Goal: Task Accomplishment & Management: Use online tool/utility

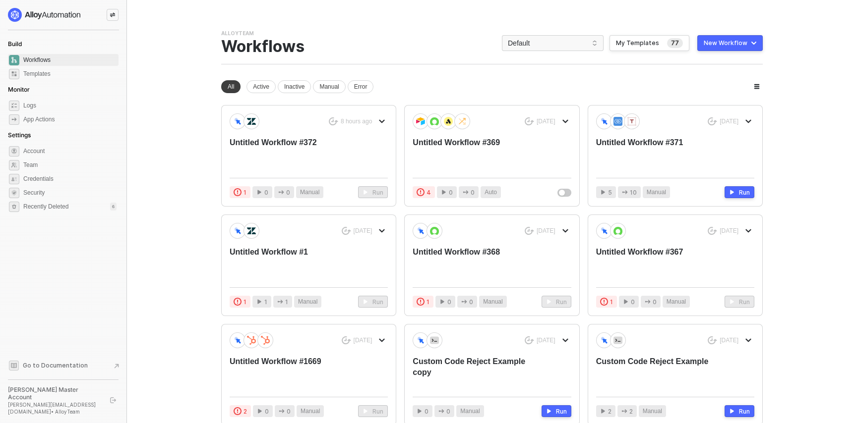
click at [118, 17] on div at bounding box center [113, 15] width 12 height 12
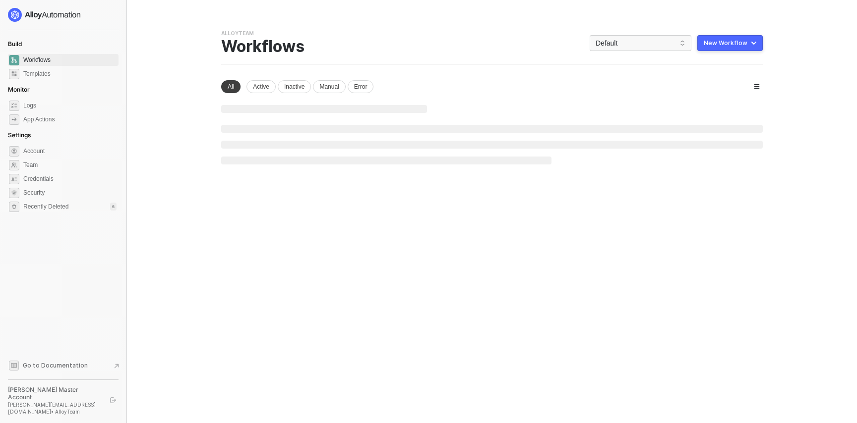
click at [708, 39] on div "New Workflow" at bounding box center [726, 43] width 44 height 8
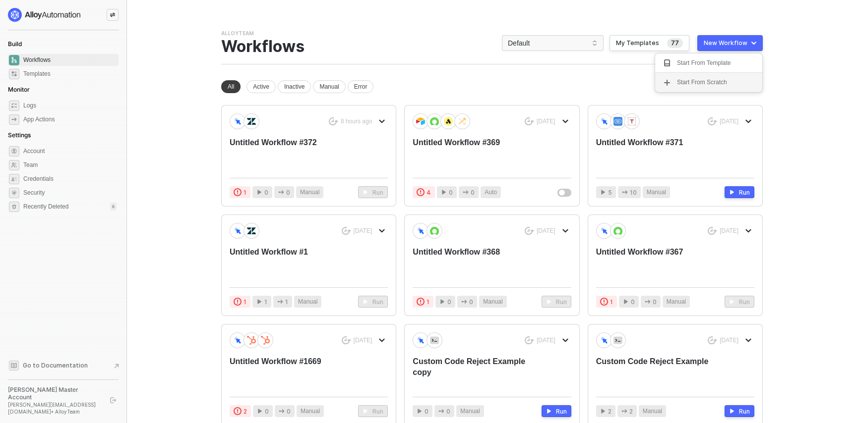
click at [712, 82] on div "Start From Scratch" at bounding box center [702, 82] width 50 height 9
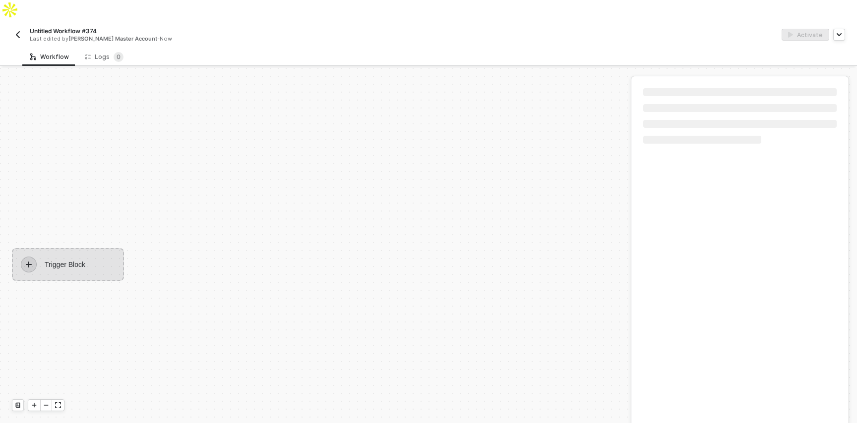
scroll to position [18, 0]
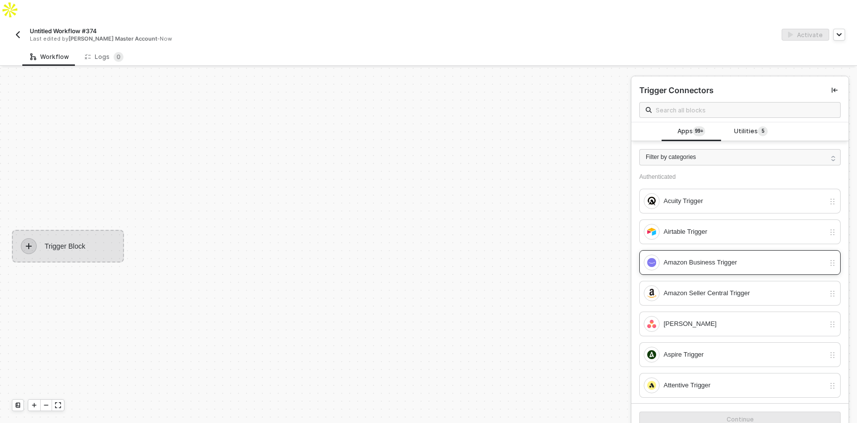
click at [678, 255] on div "Amazon Business Trigger" at bounding box center [734, 263] width 181 height 16
click at [667, 412] on button "Continue" at bounding box center [739, 420] width 201 height 16
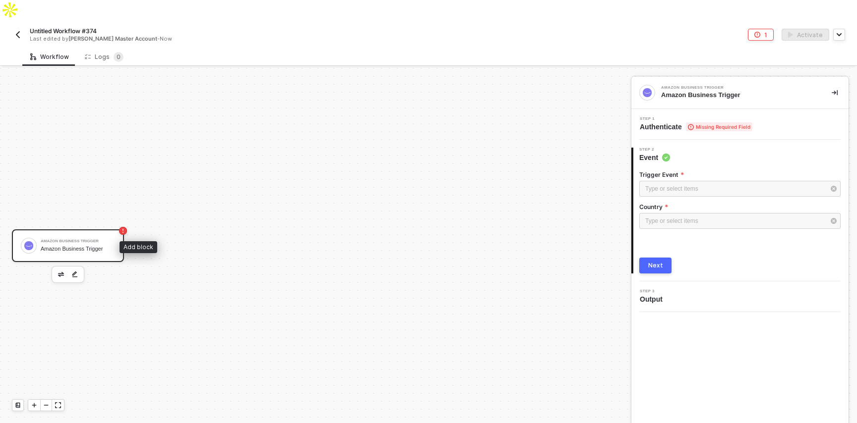
click at [140, 243] on icon "icon-play" at bounding box center [138, 246] width 6 height 6
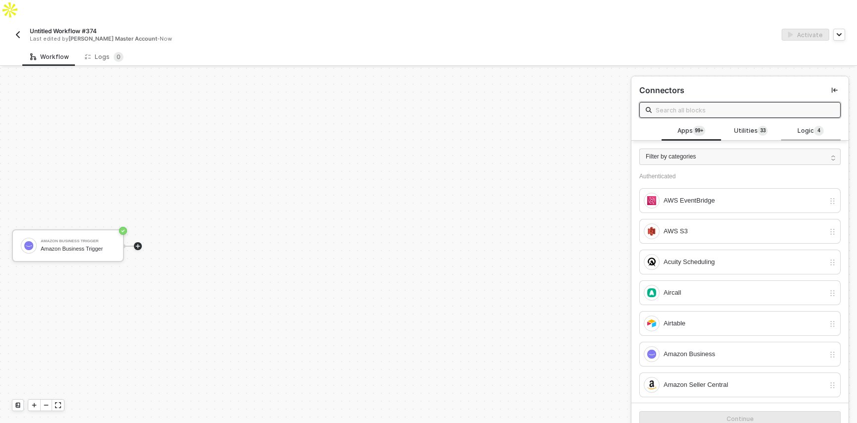
click at [789, 126] on div "Logic 4" at bounding box center [811, 131] width 44 height 11
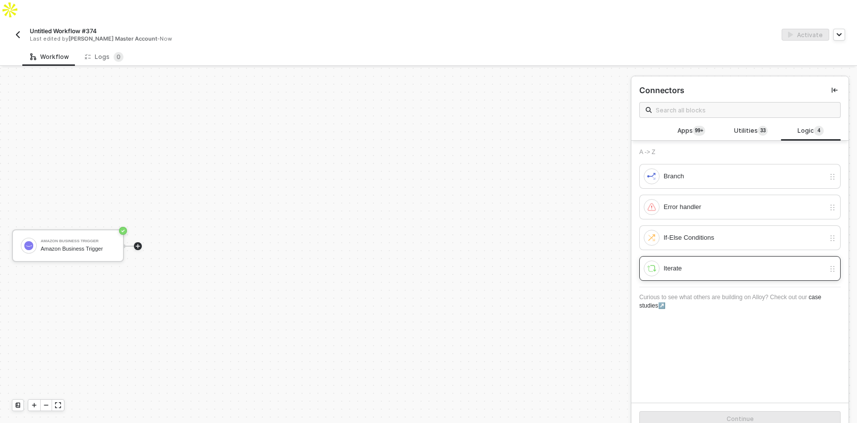
click at [689, 261] on div "Iterate" at bounding box center [734, 269] width 181 height 16
click at [752, 403] on div "Continue" at bounding box center [739, 419] width 217 height 32
click at [760, 412] on button "Continue" at bounding box center [739, 420] width 201 height 16
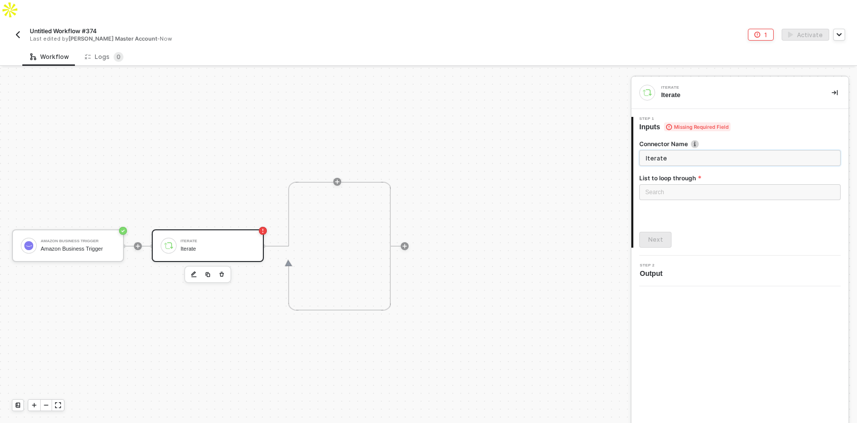
scroll to position [18, 0]
drag, startPoint x: 647, startPoint y: 73, endPoint x: 134, endPoint y: 4, distance: 517.9
click at [338, 180] on icon "icon-play" at bounding box center [337, 183] width 6 height 6
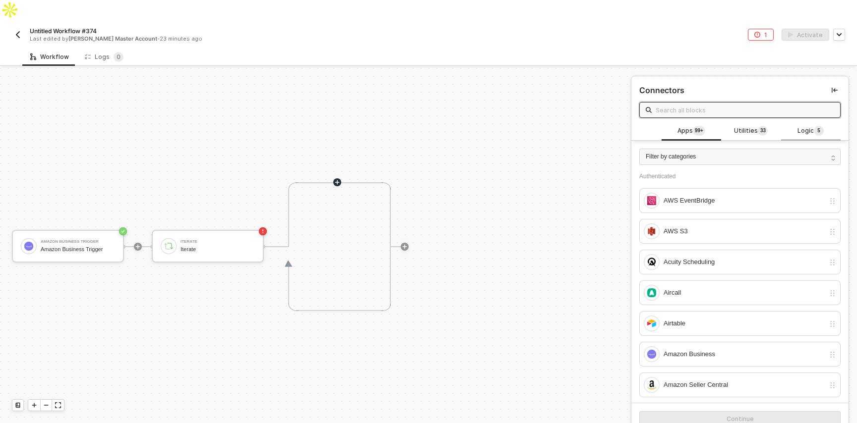
drag, startPoint x: 758, startPoint y: 113, endPoint x: 807, endPoint y: 111, distance: 49.2
click at [760, 126] on sup "3 3" at bounding box center [763, 131] width 10 height 10
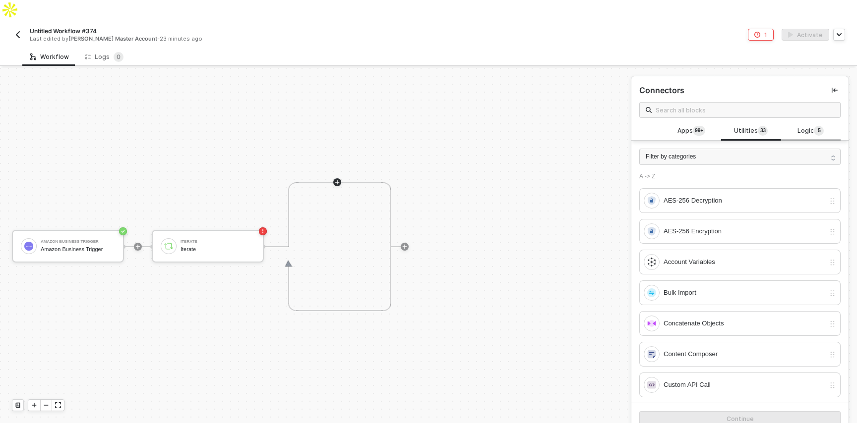
click at [807, 126] on span "Logic 5" at bounding box center [810, 131] width 26 height 11
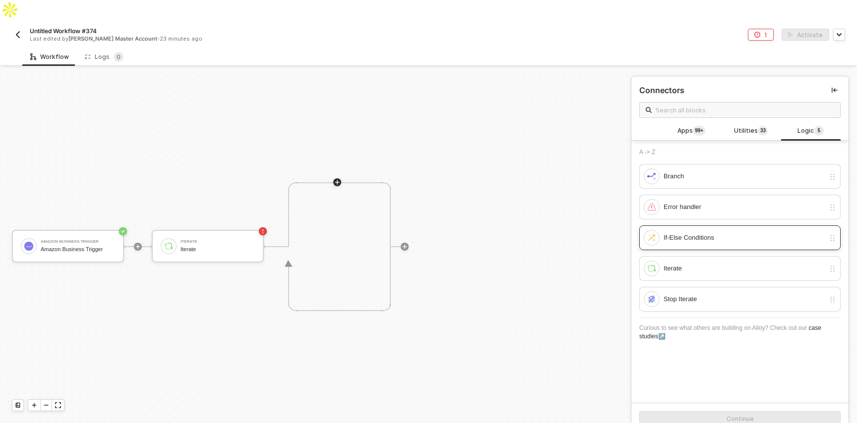
click at [743, 230] on div "If-Else Conditions" at bounding box center [734, 238] width 181 height 16
click at [745, 416] on div "Continue" at bounding box center [739, 420] width 27 height 8
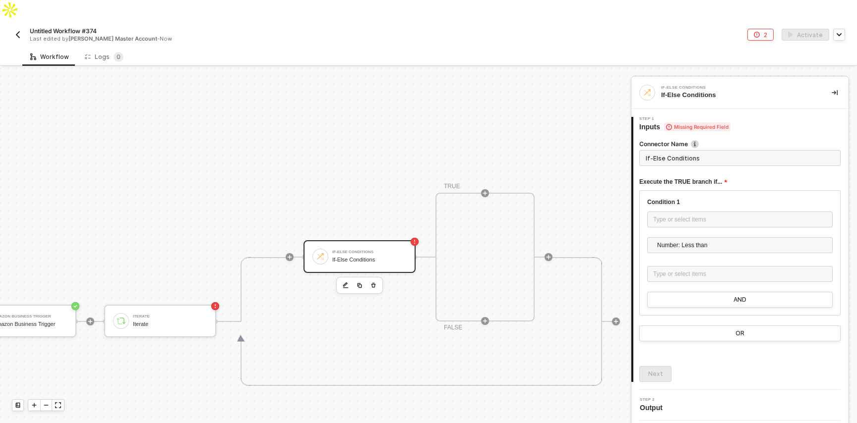
scroll to position [208, 48]
click at [319, 250] on img at bounding box center [320, 254] width 9 height 9
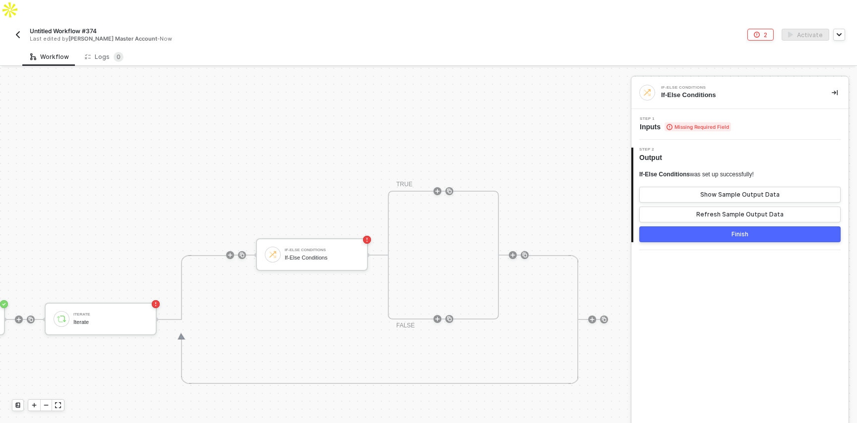
scroll to position [208, 116]
click at [517, 252] on icon "icon-play" at bounding box center [516, 255] width 6 height 6
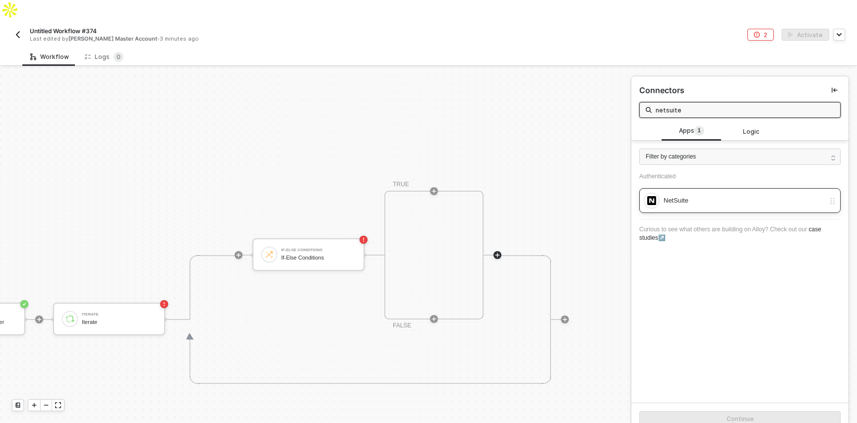
type input "netsuite"
click at [711, 189] on div "NetSuite" at bounding box center [739, 200] width 201 height 25
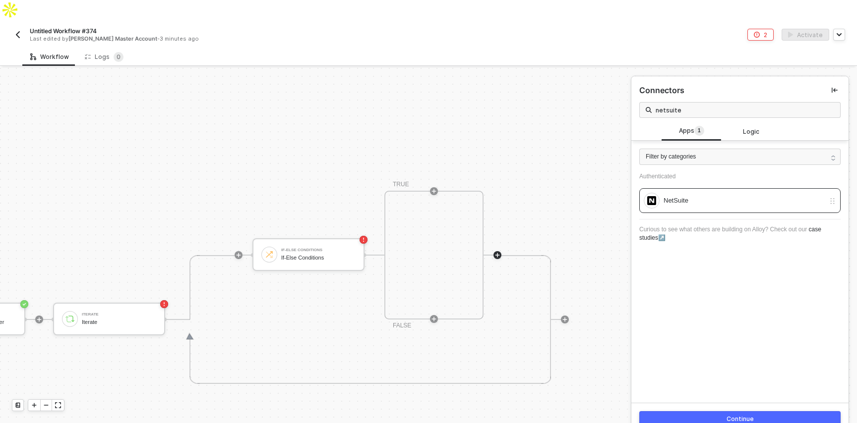
click at [773, 412] on button "Continue" at bounding box center [739, 420] width 201 height 16
